Goal: Information Seeking & Learning: Learn about a topic

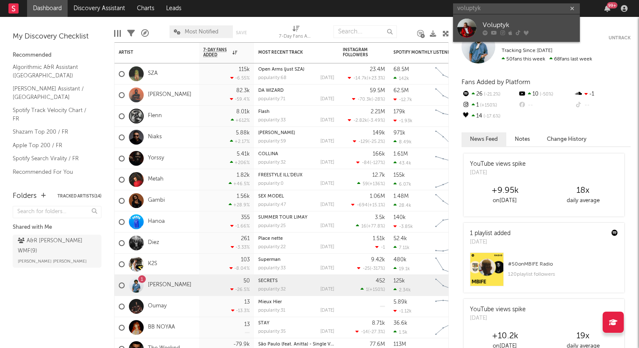
type input "voluptyk"
click at [516, 29] on div "Voluptyk" at bounding box center [529, 25] width 93 height 10
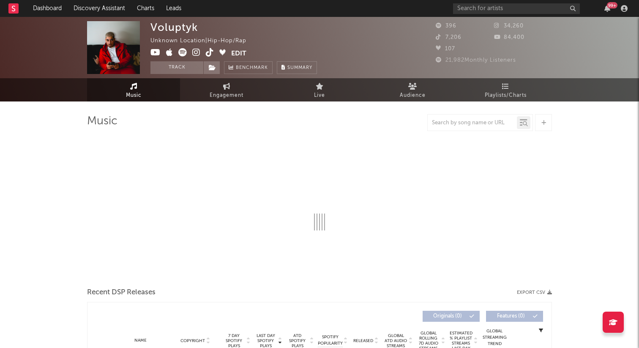
select select "1w"
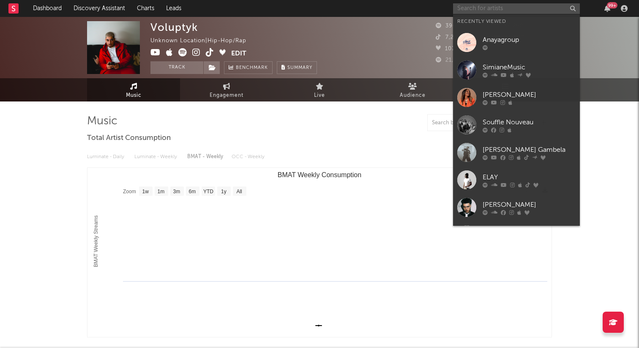
click at [512, 7] on input "text" at bounding box center [516, 8] width 127 height 11
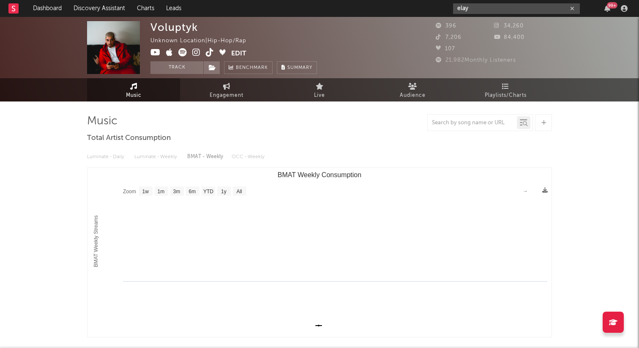
click at [506, 8] on input "elay" at bounding box center [516, 8] width 127 height 11
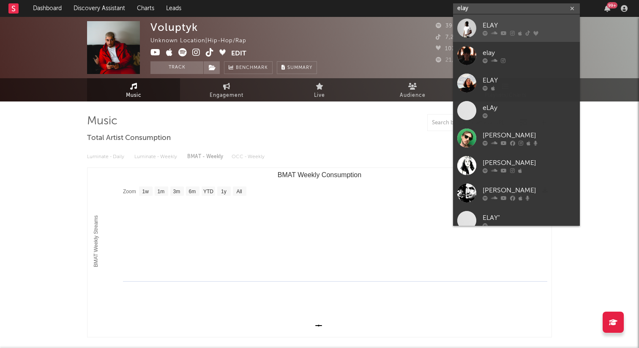
type input "elay"
click at [509, 23] on div "ELAY" at bounding box center [529, 25] width 93 height 10
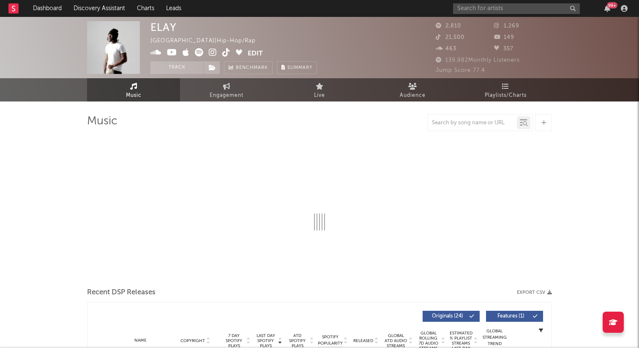
select select "1w"
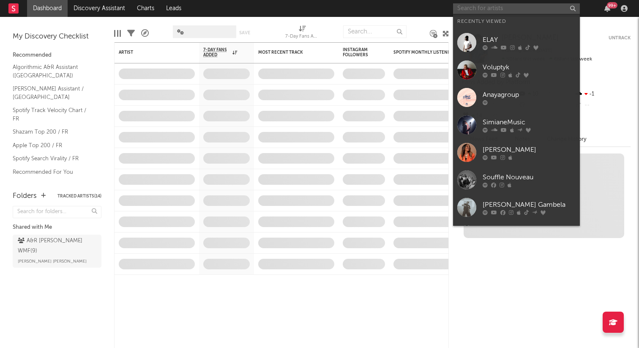
click at [539, 10] on input "text" at bounding box center [516, 8] width 127 height 11
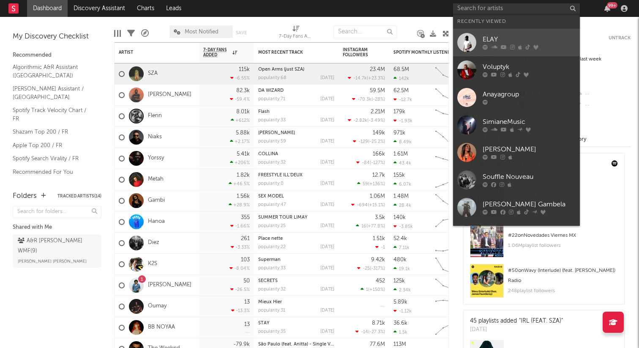
click at [513, 42] on div "ELAY" at bounding box center [529, 40] width 93 height 10
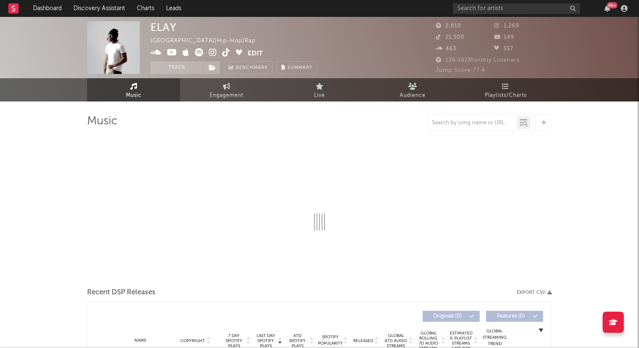
select select "1w"
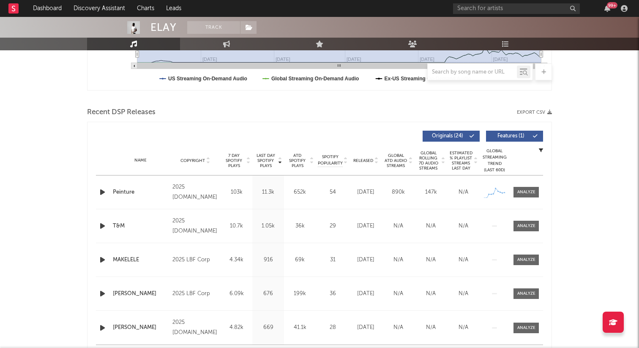
scroll to position [258, 0]
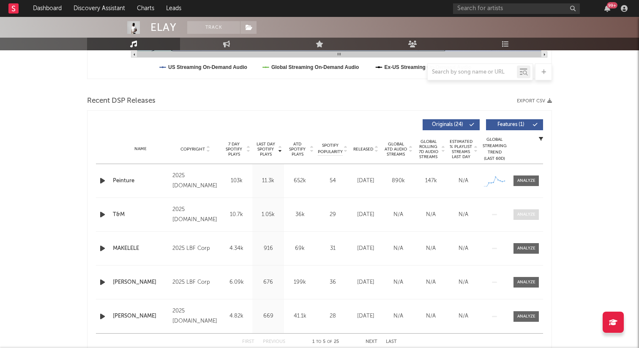
click at [522, 212] on div at bounding box center [526, 214] width 18 height 6
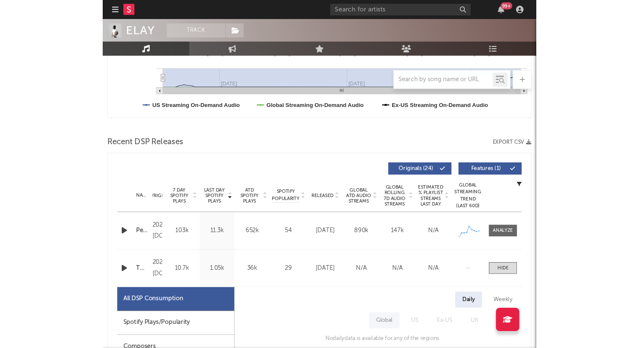
scroll to position [231, 0]
